Goal: Task Accomplishment & Management: Use online tool/utility

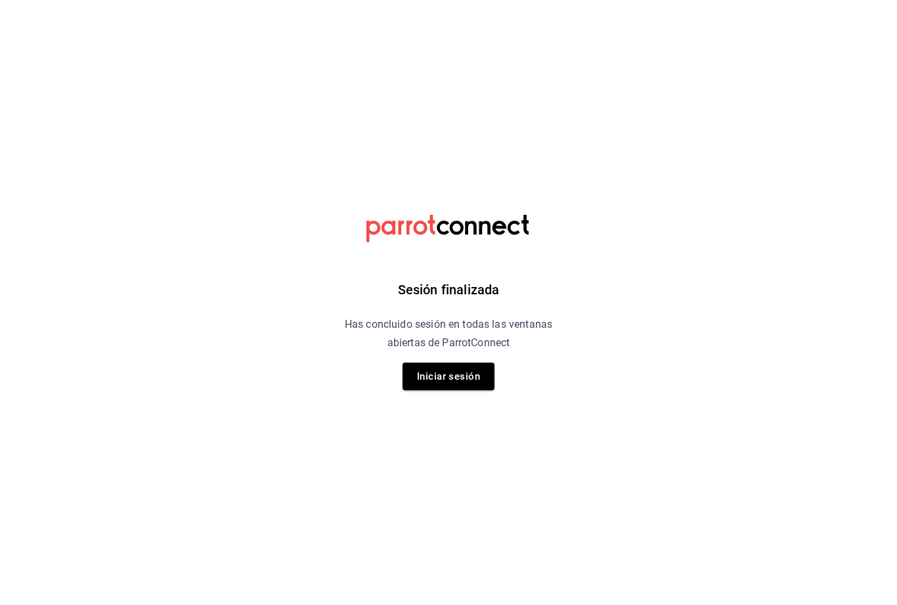
click at [451, 365] on button "Iniciar sesión" at bounding box center [449, 377] width 92 height 28
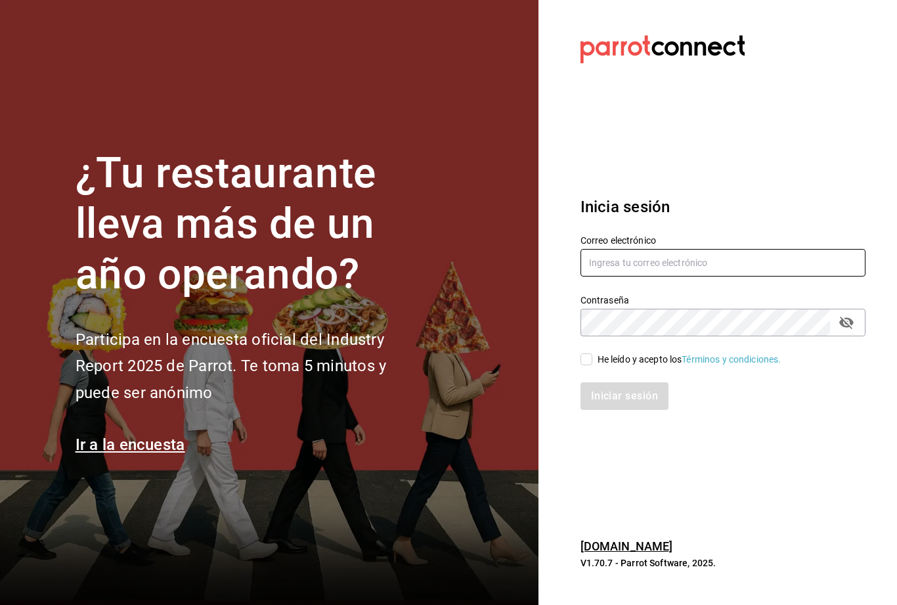
click at [690, 277] on input "text" at bounding box center [723, 263] width 285 height 28
type input "[EMAIL_ADDRESS][DOMAIN_NAME]"
click at [599, 367] on div "He leído y acepto los Términos y condiciones." at bounding box center [690, 360] width 184 height 14
click at [592, 365] on input "He leído y acepto los Términos y condiciones." at bounding box center [587, 359] width 12 height 12
checkbox input "true"
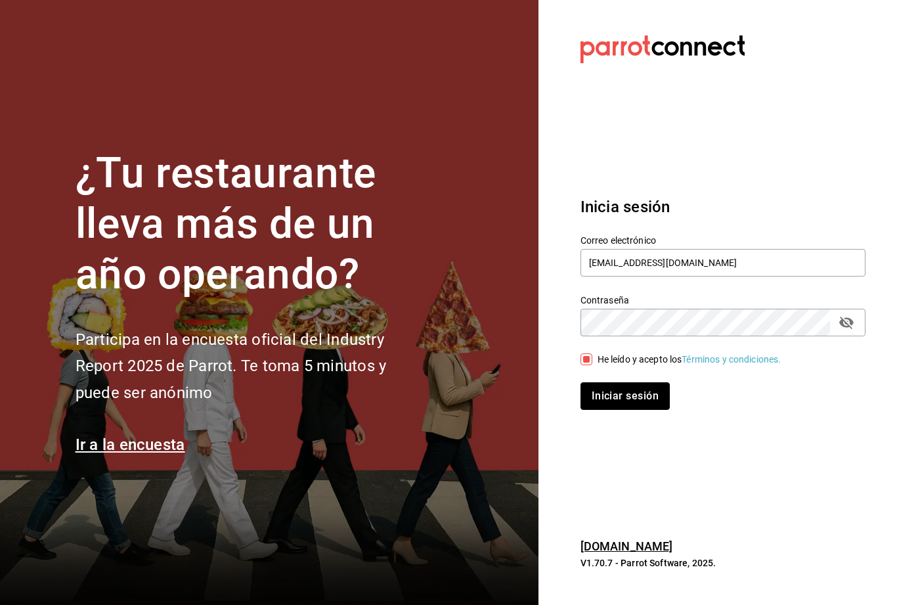
click at [602, 410] on button "Iniciar sesión" at bounding box center [625, 396] width 89 height 28
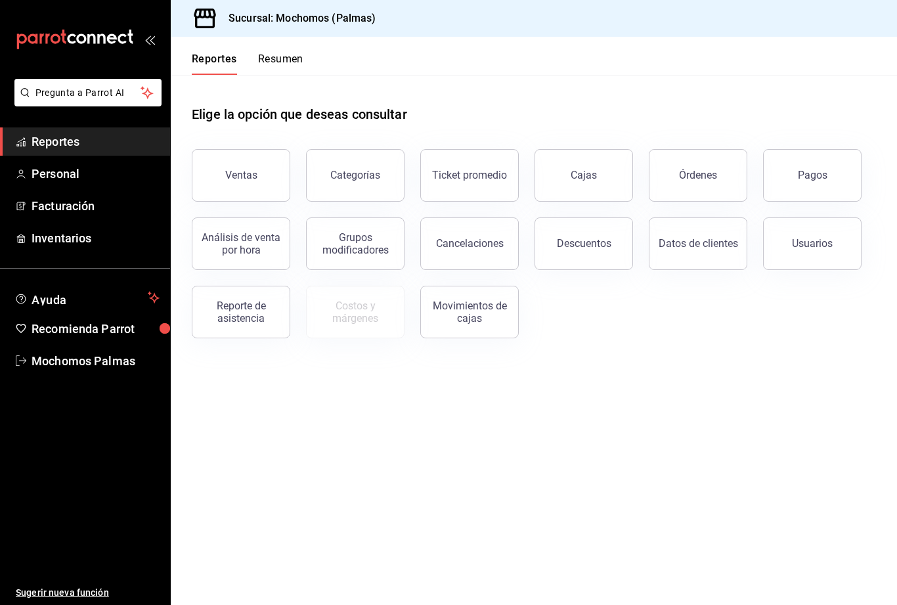
click at [711, 181] on button "Órdenes" at bounding box center [698, 175] width 99 height 53
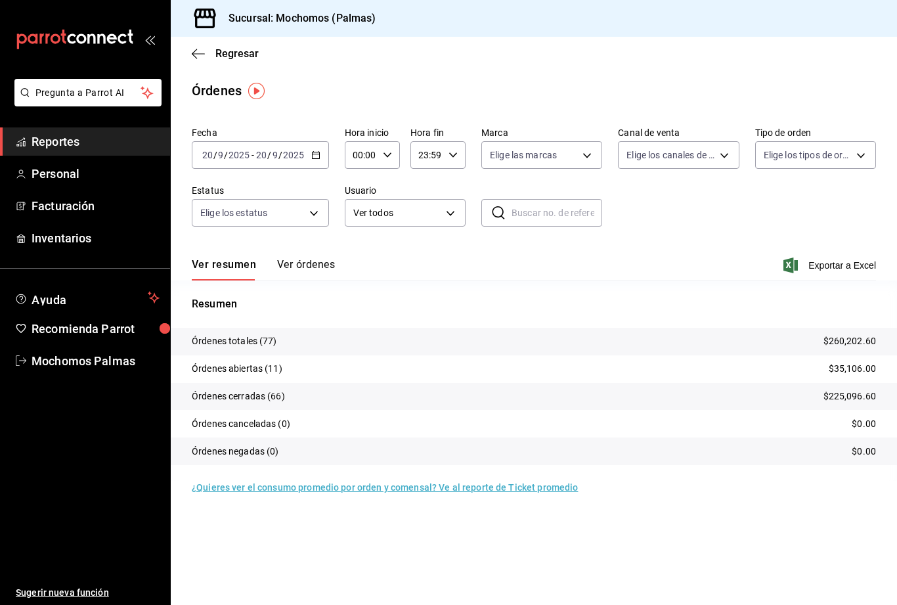
click at [585, 152] on body "Pregunta a Parrot AI Reportes Personal Facturación Inventarios Ayuda Recomienda…" at bounding box center [448, 302] width 897 height 605
click at [493, 249] on input "checkbox" at bounding box center [495, 250] width 12 height 12
checkbox input "true"
type input "70f98016-ab90-4f26-81e6-ab4884d8d8a0"
checkbox input "true"
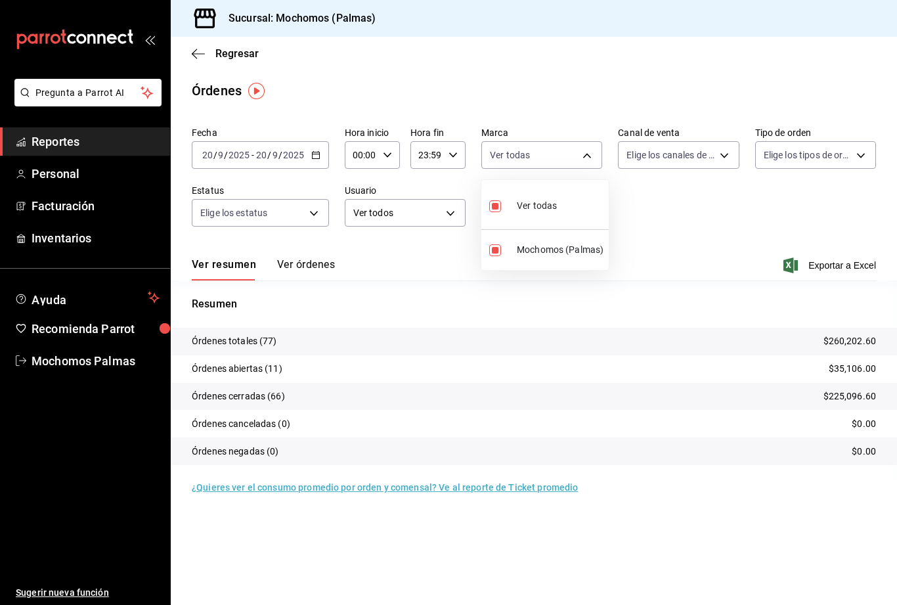
click at [855, 154] on div at bounding box center [448, 302] width 897 height 605
click at [864, 155] on body "Pregunta a Parrot AI Reportes Personal Facturación Inventarios Ayuda Recomienda…" at bounding box center [448, 302] width 897 height 605
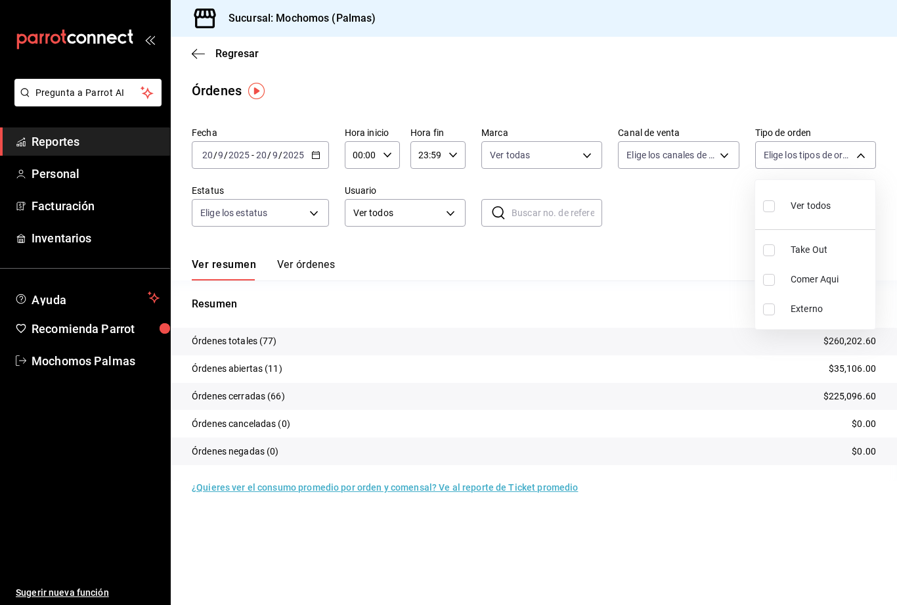
click at [773, 277] on input "checkbox" at bounding box center [769, 280] width 12 height 12
checkbox input "true"
type input "23052771-8e1b-43e3-b7da-1a661d939937"
click at [860, 146] on div at bounding box center [448, 302] width 897 height 605
click at [832, 269] on span "Exportar a Excel" at bounding box center [831, 265] width 90 height 16
